Goal: Navigation & Orientation: Find specific page/section

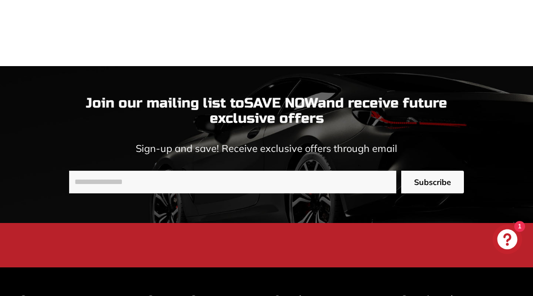
scroll to position [2929, 0]
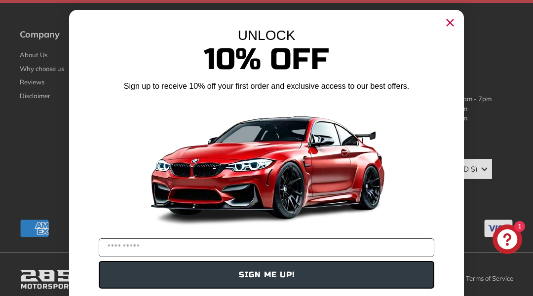
click at [49, 49] on div "Close dialog UNLOCK 10% Off Sign up to receive 10% off your first order and exc…" at bounding box center [266, 148] width 533 height 296
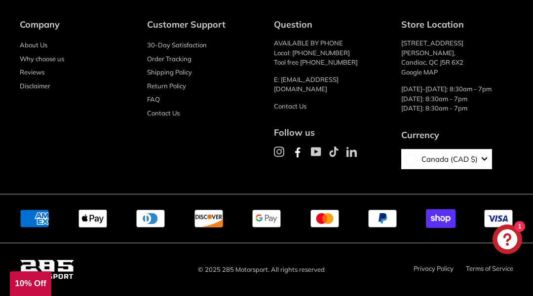
scroll to position [4500, 0]
click at [49, 49] on li "About Us" at bounding box center [76, 45] width 113 height 14
